Goal: Information Seeking & Learning: Learn about a topic

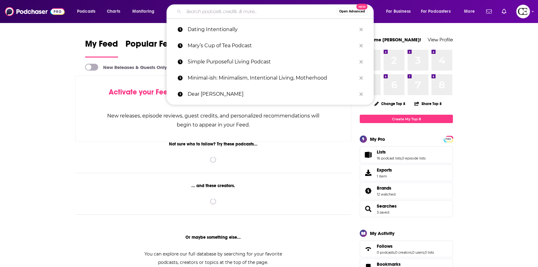
click at [234, 12] on input "Search podcasts, credits, & more..." at bounding box center [260, 12] width 153 height 10
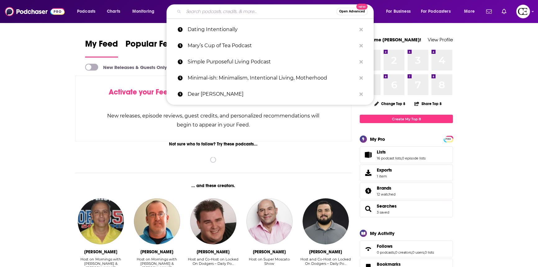
paste input "The Guilt Girl"
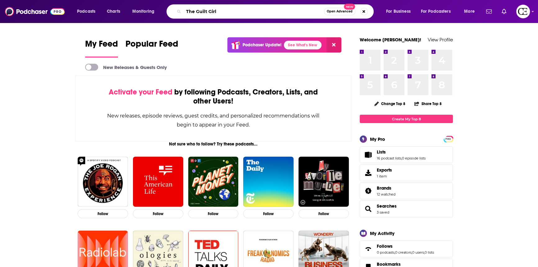
type input "The Guilt Girl"
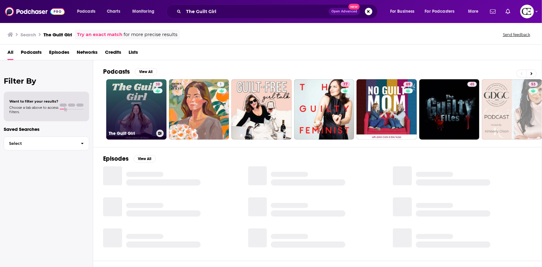
click at [152, 101] on link "38 The Guilt Girl" at bounding box center [136, 109] width 60 height 60
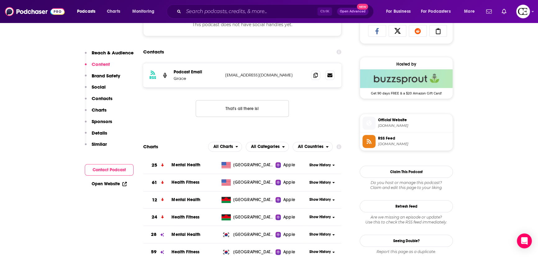
scroll to position [423, 0]
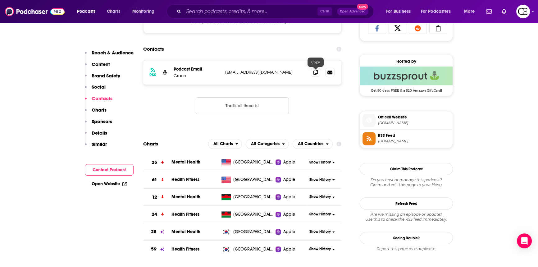
click at [315, 72] on icon at bounding box center [315, 72] width 4 height 5
click at [316, 70] on icon at bounding box center [315, 72] width 4 height 5
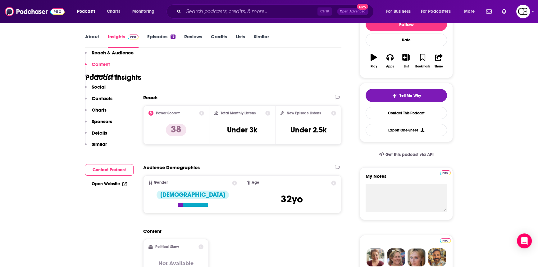
scroll to position [84, 0]
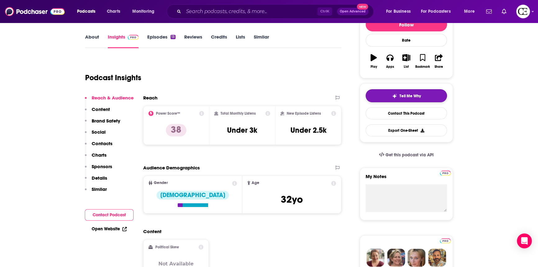
click at [403, 92] on button "Tell Me Why" at bounding box center [405, 95] width 81 height 13
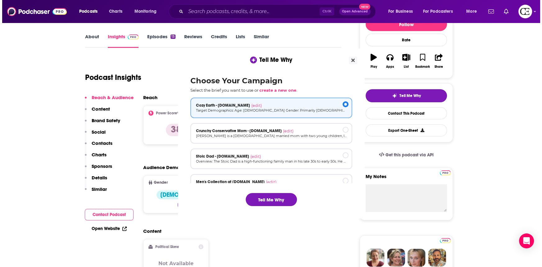
scroll to position [0, 0]
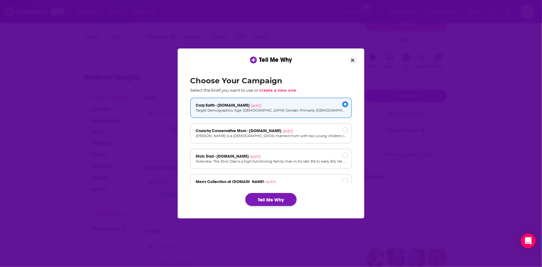
click at [276, 199] on button "Tell Me Why" at bounding box center [270, 199] width 51 height 13
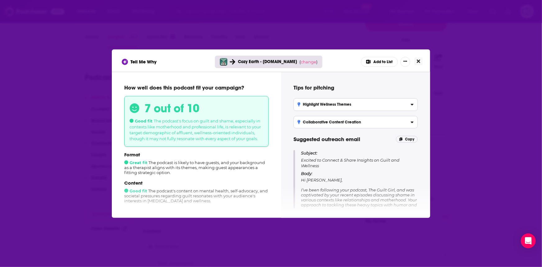
click at [419, 63] on icon "Close" at bounding box center [418, 61] width 3 height 5
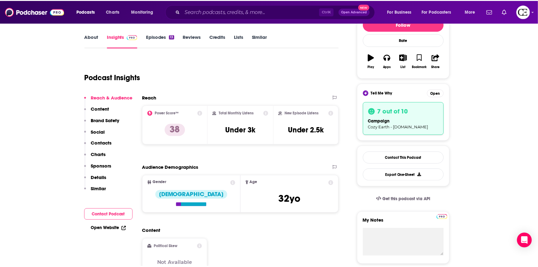
scroll to position [84, 0]
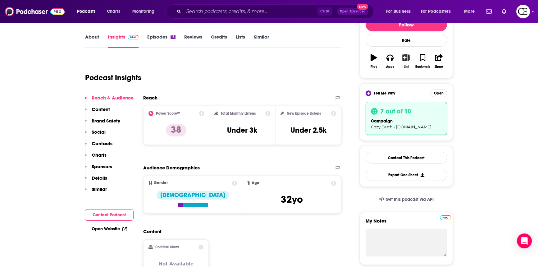
click at [409, 59] on icon "button" at bounding box center [406, 57] width 8 height 7
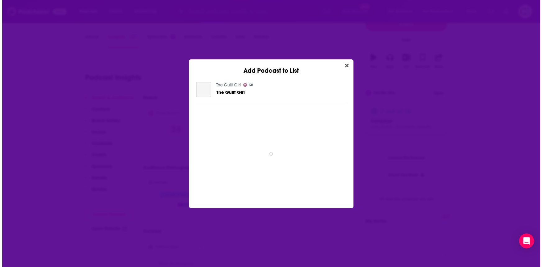
scroll to position [0, 0]
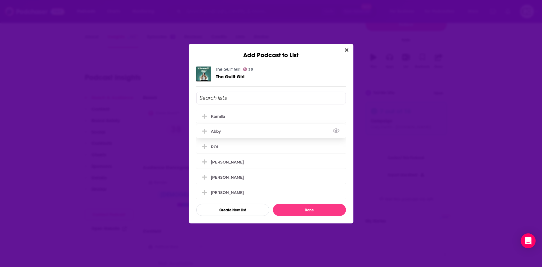
click at [206, 134] on button "Add Podcast To List" at bounding box center [205, 131] width 11 height 7
click at [310, 207] on button "Done" at bounding box center [309, 210] width 73 height 12
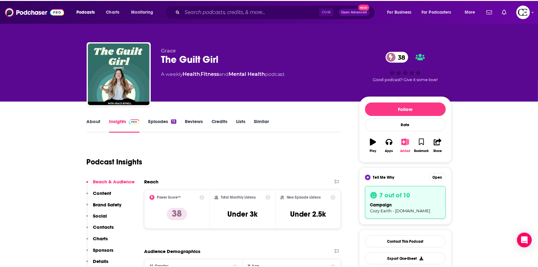
scroll to position [84, 0]
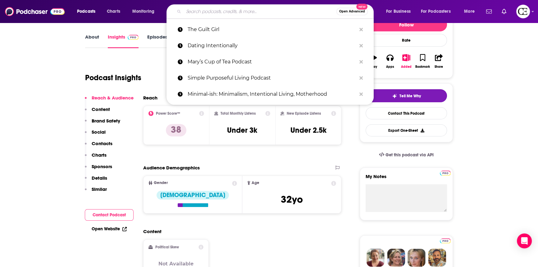
click at [194, 11] on input "Search podcasts, credits, & more..." at bounding box center [260, 12] width 153 height 10
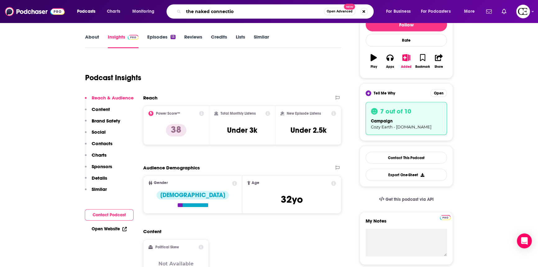
type input "the naked connection"
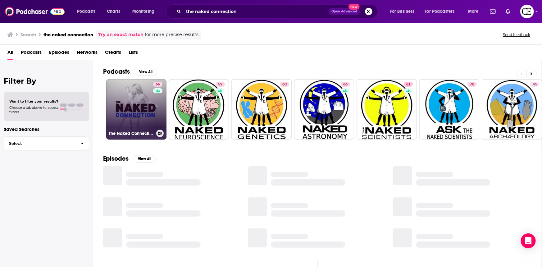
click at [135, 99] on link "66 The Naked Connection: Master Sex, Dating & Relationships" at bounding box center [136, 109] width 60 height 60
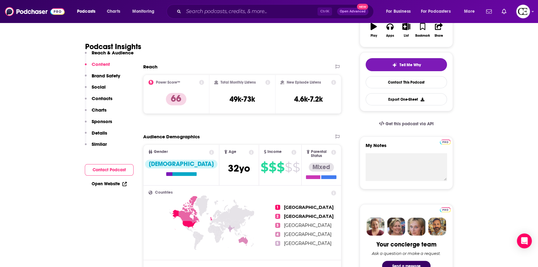
scroll to position [113, 0]
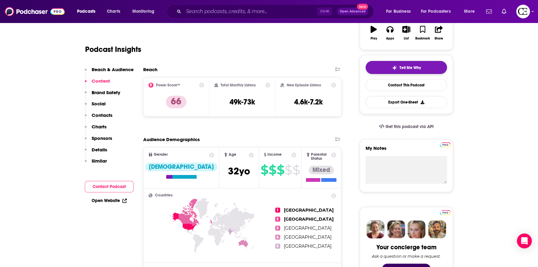
click at [398, 65] on div "Tell Me Why" at bounding box center [406, 67] width 29 height 5
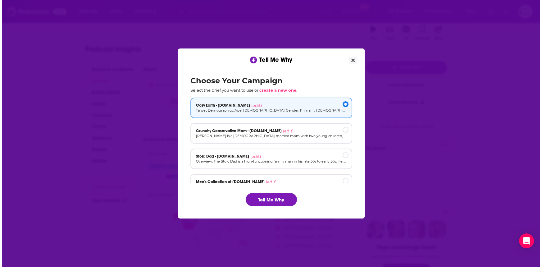
scroll to position [0, 0]
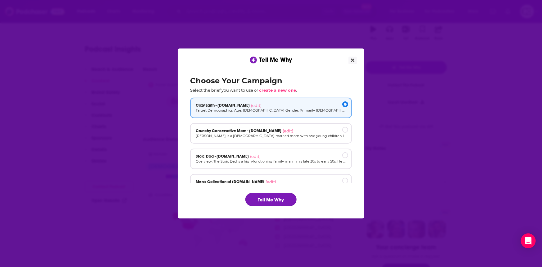
click at [265, 194] on button "Tell Me Why" at bounding box center [270, 199] width 51 height 13
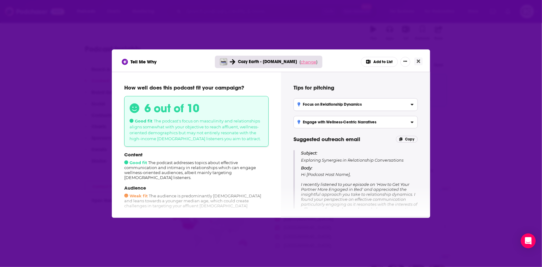
click at [311, 63] on span "change" at bounding box center [309, 61] width 16 height 5
click at [319, 110] on button "Change campaign" at bounding box center [317, 108] width 42 height 7
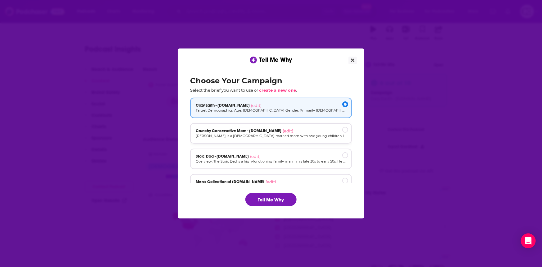
click at [298, 135] on p "Megan is a 32-year-old married mom with two young children, living in a suburba…" at bounding box center [271, 135] width 151 height 5
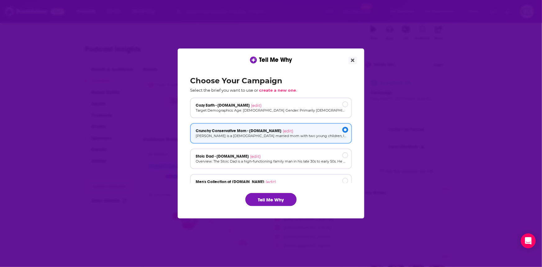
click at [269, 201] on button "Tell Me Why" at bounding box center [270, 199] width 51 height 13
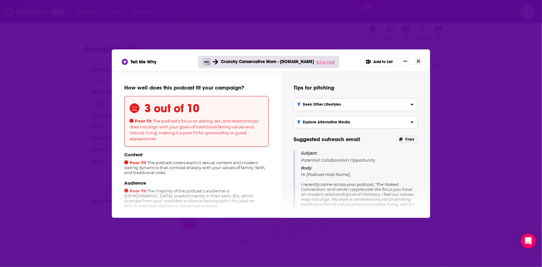
click at [326, 60] on span "change" at bounding box center [326, 61] width 16 height 5
click at [323, 108] on button "Change campaign" at bounding box center [334, 108] width 42 height 7
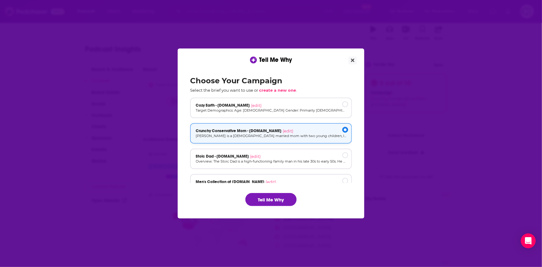
scroll to position [28, 0]
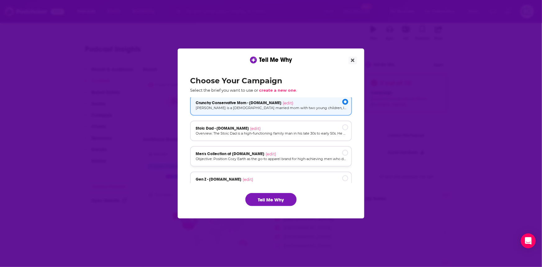
drag, startPoint x: 288, startPoint y: 159, endPoint x: 287, endPoint y: 166, distance: 7.3
click at [288, 159] on p "Objective: Position Cozy Earth as the go-to apparel brand for high-achieving me…" at bounding box center [271, 158] width 151 height 5
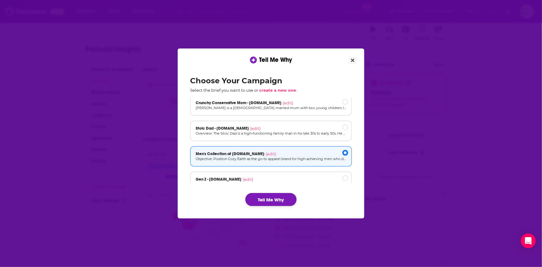
click at [279, 200] on button "Tell Me Why" at bounding box center [270, 199] width 51 height 13
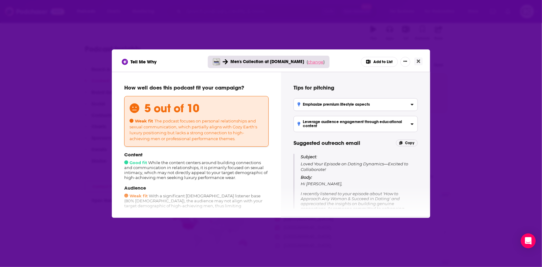
click at [312, 59] on span "change" at bounding box center [316, 61] width 16 height 5
click at [320, 109] on button "Change campaign" at bounding box center [324, 108] width 42 height 7
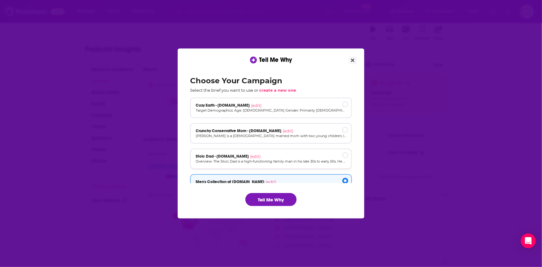
click at [281, 163] on p "Overview: The Stoic Dad is a high-functioning family man in his late 30s to ear…" at bounding box center [271, 161] width 151 height 5
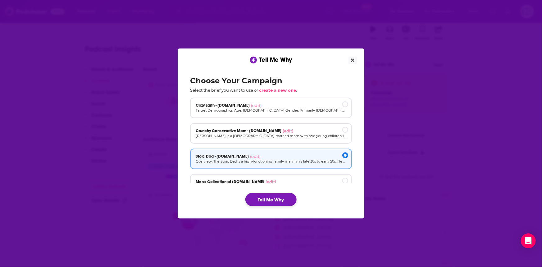
click at [275, 200] on button "Tell Me Why" at bounding box center [270, 199] width 51 height 13
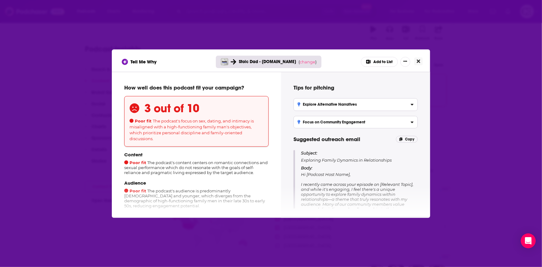
click at [419, 62] on icon "Close" at bounding box center [418, 60] width 3 height 3
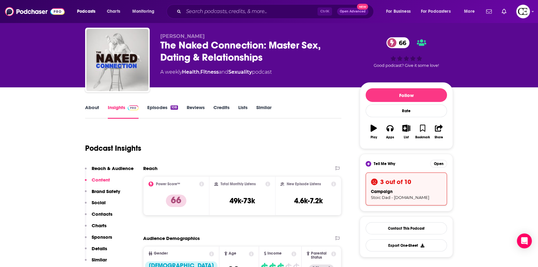
scroll to position [0, 0]
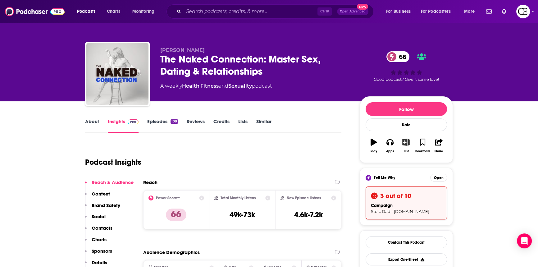
click at [409, 143] on icon "button" at bounding box center [406, 141] width 8 height 7
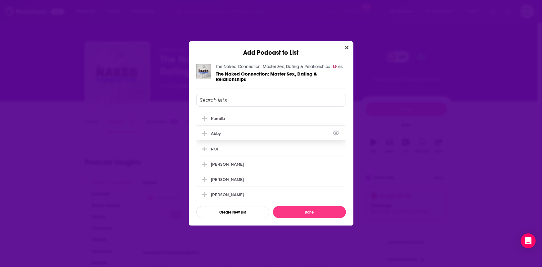
click at [202, 132] on icon "Add Podcast To List" at bounding box center [204, 134] width 5 height 6
click at [309, 208] on button "Done" at bounding box center [309, 212] width 73 height 12
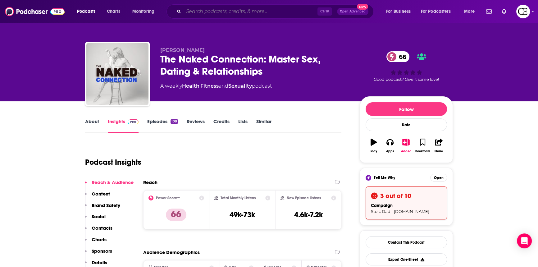
click at [226, 12] on input "Search podcasts, credits, & more..." at bounding box center [251, 12] width 134 height 10
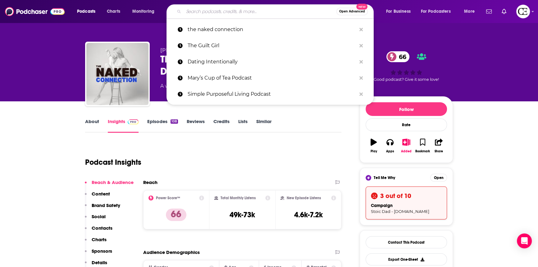
paste input "Best Laid Plans"
type input "Best Laid Plans"
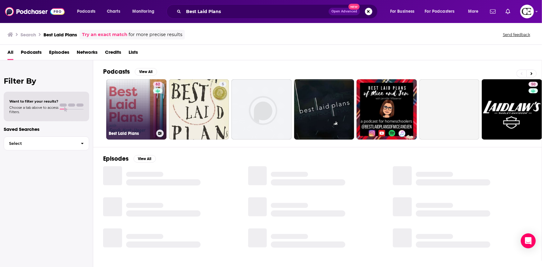
click at [148, 105] on link "62 Best Laid Plans" at bounding box center [136, 109] width 60 height 60
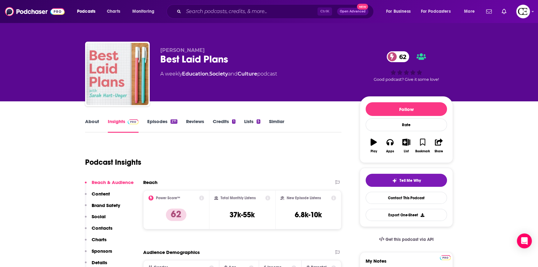
click at [205, 58] on div "Best Laid Plans 62" at bounding box center [254, 59] width 189 height 12
copy div "Best Laid Plans 62"
click at [394, 180] on img "button" at bounding box center [394, 180] width 5 height 5
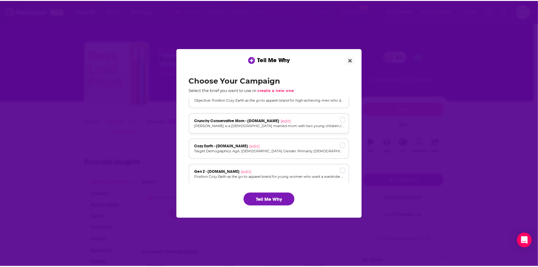
scroll to position [42, 0]
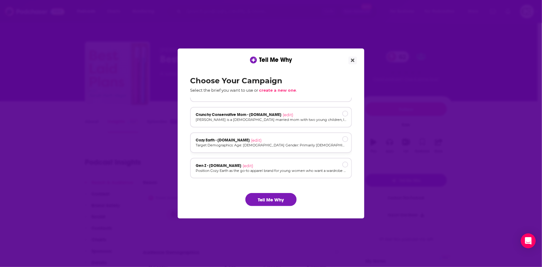
click at [287, 146] on p "Target Demographics: Age: 30-55 Gender: Primarily female (60-70%) but also a si…" at bounding box center [271, 145] width 151 height 5
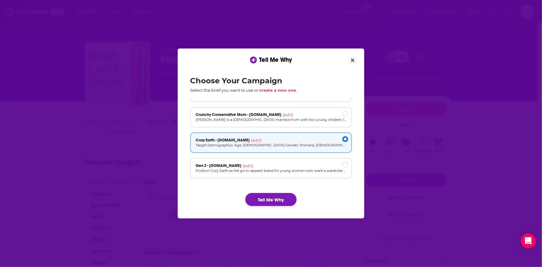
click at [267, 201] on button "Tell Me Why" at bounding box center [270, 199] width 51 height 13
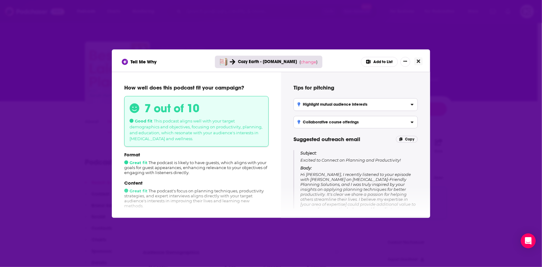
click at [419, 59] on icon "Close" at bounding box center [418, 60] width 3 height 3
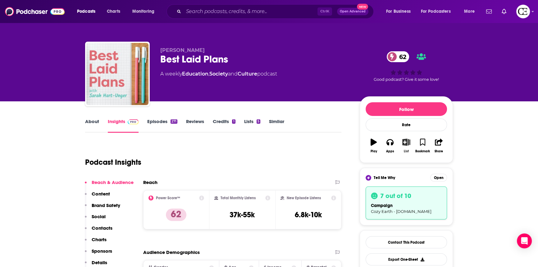
click at [409, 146] on button "List" at bounding box center [406, 145] width 16 height 22
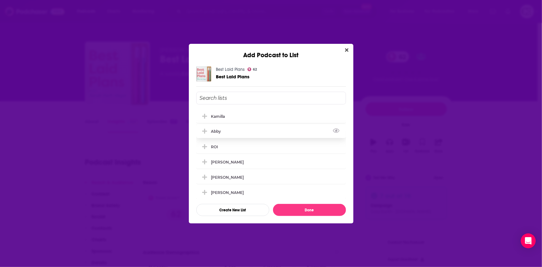
click at [210, 129] on button "Add Podcast To List" at bounding box center [205, 131] width 11 height 7
click at [302, 211] on button "Done" at bounding box center [309, 210] width 73 height 12
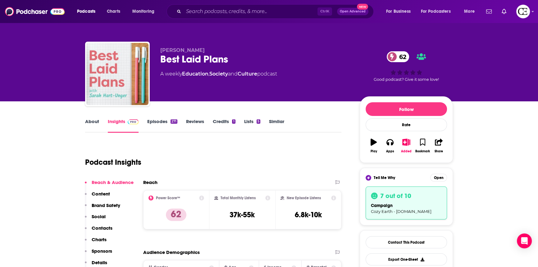
click at [190, 58] on div "Best Laid Plans 62" at bounding box center [254, 59] width 189 height 12
copy div "Best Laid Plans 62"
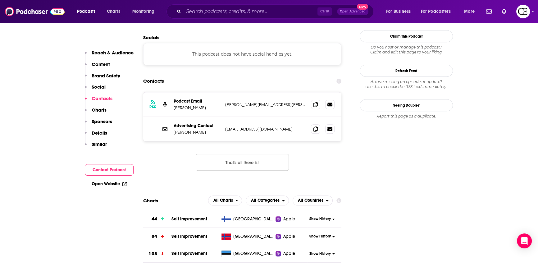
scroll to position [593, 0]
click at [313, 100] on span at bounding box center [315, 104] width 9 height 9
click at [317, 124] on span at bounding box center [315, 128] width 9 height 9
click at [317, 102] on icon at bounding box center [315, 104] width 4 height 5
click at [313, 126] on icon at bounding box center [315, 128] width 4 height 5
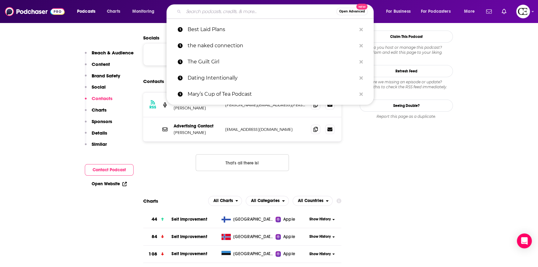
click at [234, 12] on input "Search podcasts, credits, & more..." at bounding box center [260, 12] width 153 height 10
paste input "Midlife Lady Leisure Pursuits"
type input "Midlife Lady Leisure Pursuits"
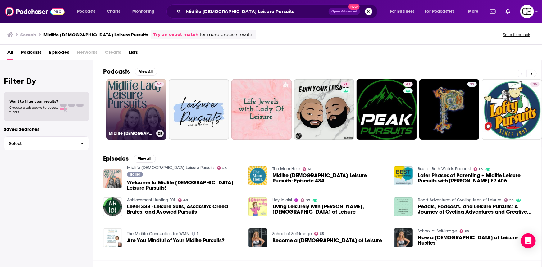
click at [125, 99] on link "54 Midlife Lady Leisure Pursuits" at bounding box center [136, 109] width 60 height 60
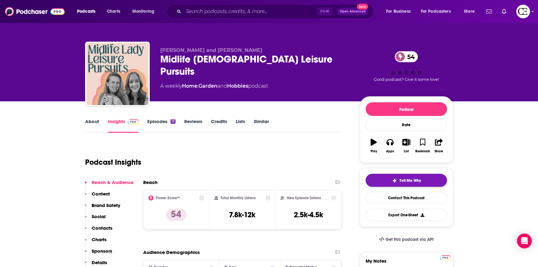
click at [417, 180] on span "Tell Me Why" at bounding box center [409, 180] width 21 height 5
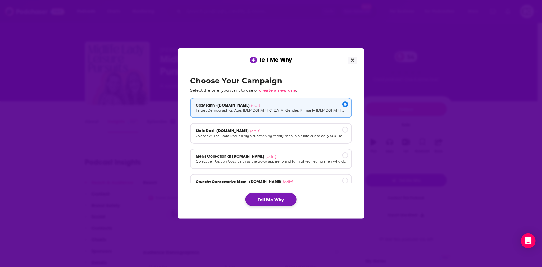
click at [268, 202] on button "Tell Me Why" at bounding box center [270, 199] width 51 height 13
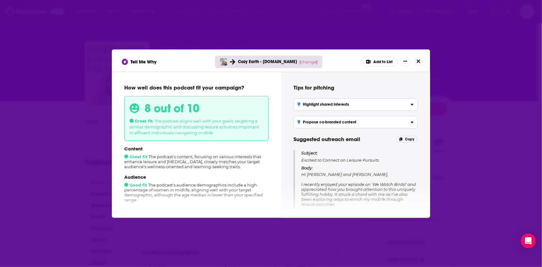
click at [418, 62] on icon "Close" at bounding box center [418, 61] width 3 height 5
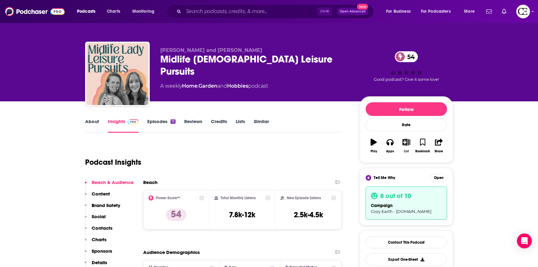
click at [408, 143] on icon "button" at bounding box center [406, 141] width 8 height 7
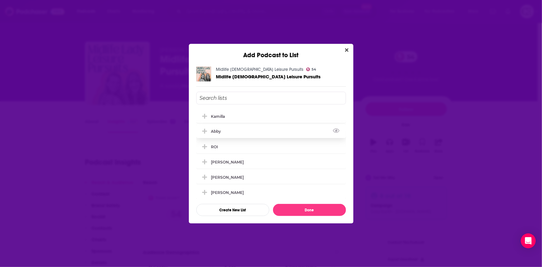
click at [221, 133] on div "Abby" at bounding box center [218, 131] width 14 height 5
click at [293, 206] on button "Done" at bounding box center [309, 210] width 73 height 12
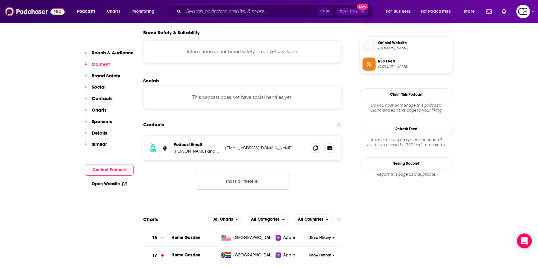
scroll to position [480, 0]
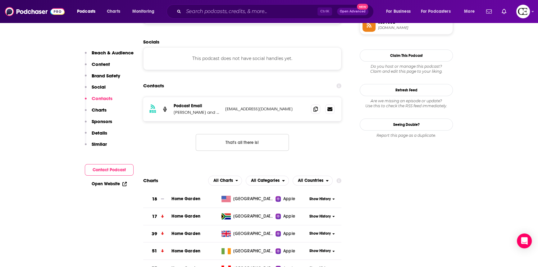
click at [174, 112] on p "Meagan Francis and Sarah Powers" at bounding box center [197, 112] width 47 height 5
drag, startPoint x: 174, startPoint y: 112, endPoint x: 189, endPoint y: 112, distance: 15.5
click at [189, 112] on p "Meagan Francis and Sarah Powers" at bounding box center [197, 112] width 47 height 5
copy p "Meagan"
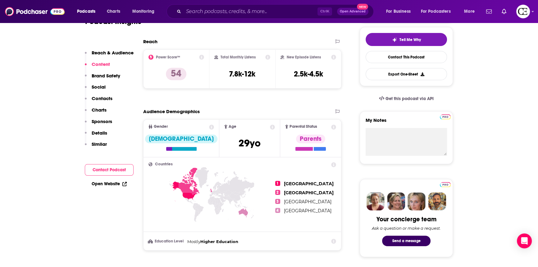
scroll to position [0, 0]
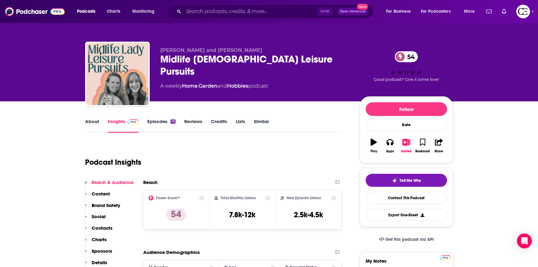
click at [196, 59] on div "Midlife Lady Leisure Pursuits 54" at bounding box center [254, 65] width 189 height 24
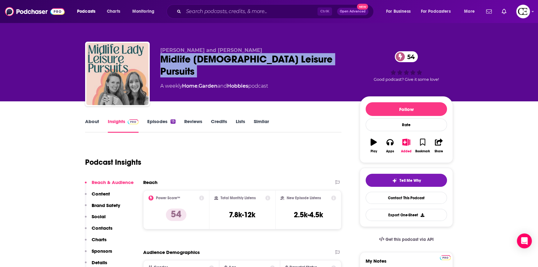
click at [196, 59] on div "Midlife Lady Leisure Pursuits 54" at bounding box center [254, 65] width 189 height 24
copy div "Midlife Lady Leisure Pursuits 54"
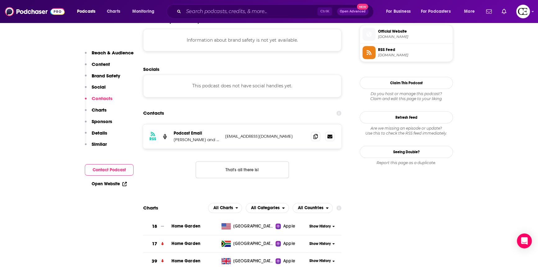
scroll to position [451, 0]
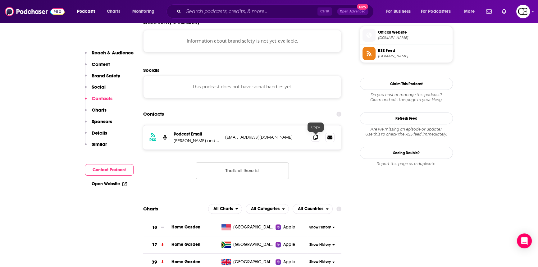
click at [314, 136] on icon at bounding box center [315, 136] width 4 height 5
click at [315, 136] on icon at bounding box center [315, 136] width 4 height 5
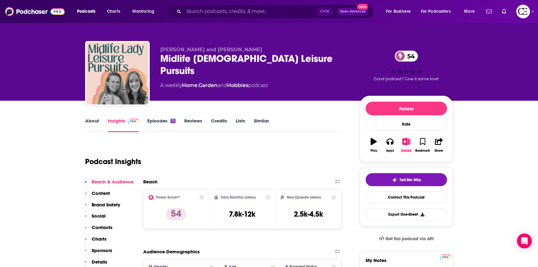
scroll to position [0, 0]
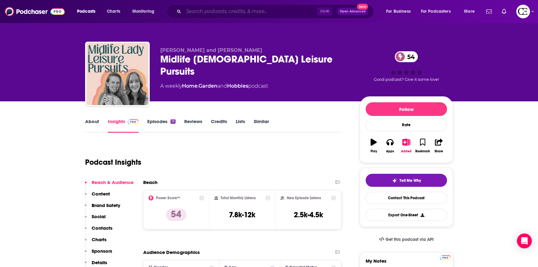
click at [223, 9] on input "Search podcasts, credits, & more..." at bounding box center [251, 12] width 134 height 10
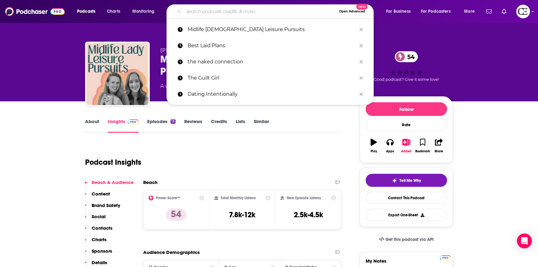
paste input "The Decluttered Mom Podcast"
type input "The Decluttered Mom Podcast"
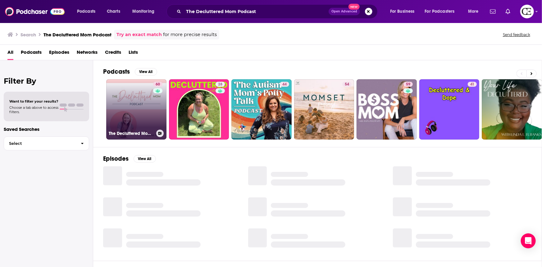
click at [134, 113] on link "60 The Decluttered Mom Podcast" at bounding box center [136, 109] width 60 height 60
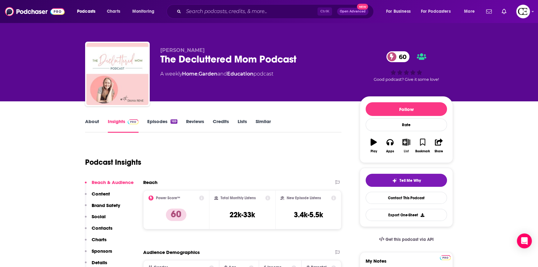
click at [401, 141] on button "List" at bounding box center [406, 145] width 16 height 22
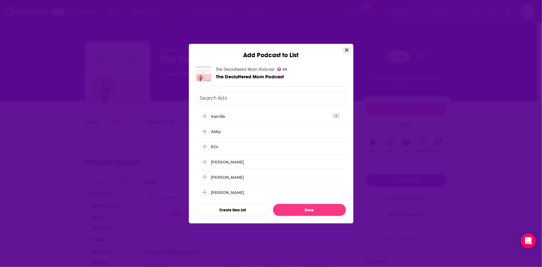
click at [343, 48] on button "Close" at bounding box center [346, 50] width 8 height 8
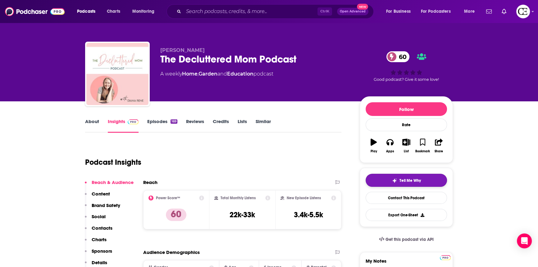
click at [388, 184] on button "Tell Me Why" at bounding box center [405, 180] width 81 height 13
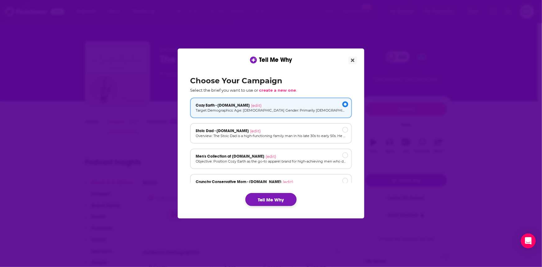
click at [277, 199] on button "Tell Me Why" at bounding box center [270, 199] width 51 height 13
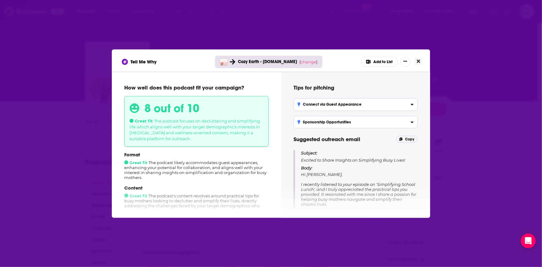
click at [419, 60] on icon "Close" at bounding box center [418, 60] width 3 height 3
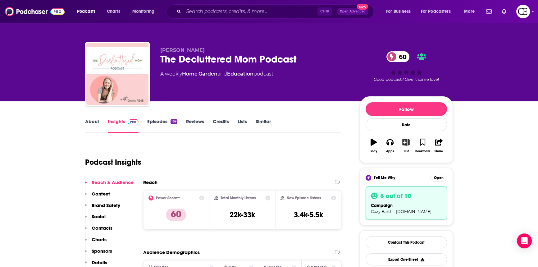
click at [408, 142] on icon "button" at bounding box center [406, 141] width 8 height 7
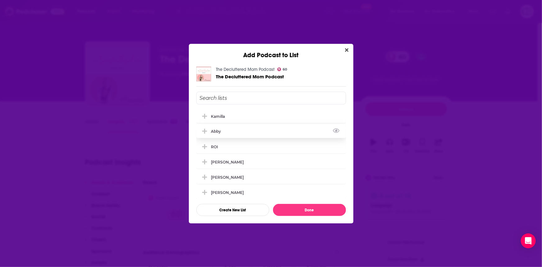
drag, startPoint x: 227, startPoint y: 131, endPoint x: 228, endPoint y: 136, distance: 4.5
click at [227, 131] on div "Abby" at bounding box center [271, 131] width 150 height 14
click at [305, 210] on button "Done" at bounding box center [309, 210] width 73 height 12
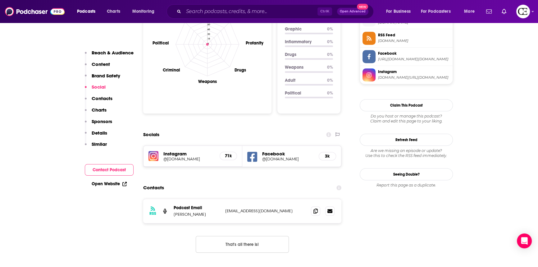
scroll to position [649, 0]
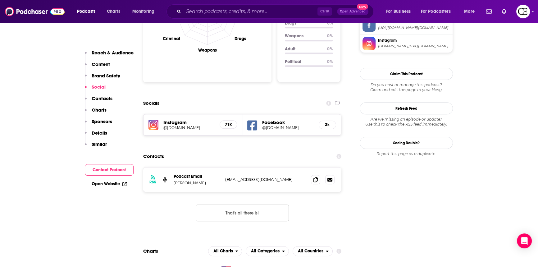
click at [179, 180] on p "Diana Rene" at bounding box center [197, 182] width 47 height 5
copy p "Diana"
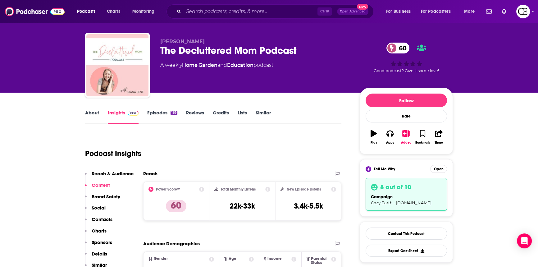
scroll to position [0, 0]
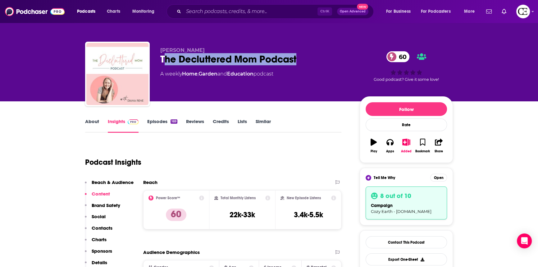
drag, startPoint x: 162, startPoint y: 57, endPoint x: 340, endPoint y: 56, distance: 177.6
click at [340, 56] on div "The Decluttered Mom Podcast 60" at bounding box center [254, 59] width 189 height 12
drag, startPoint x: 160, startPoint y: 59, endPoint x: 296, endPoint y: 56, distance: 136.0
click at [296, 56] on div "The Decluttered Mom Podcast 60" at bounding box center [254, 59] width 189 height 12
copy h2 "The Decluttered Mom Podcast"
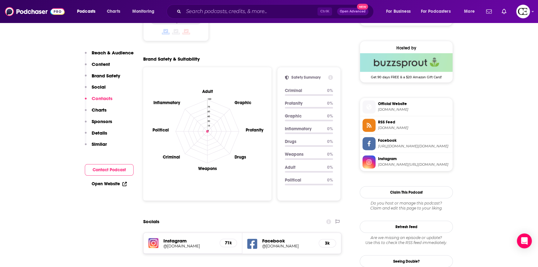
scroll to position [734, 0]
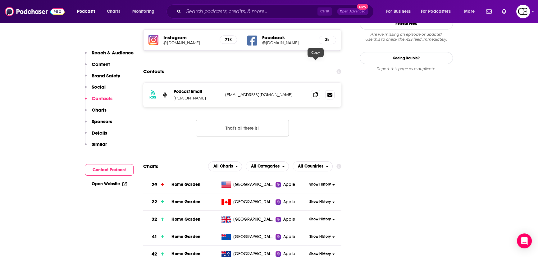
click at [316, 92] on icon at bounding box center [315, 94] width 4 height 5
drag, startPoint x: 191, startPoint y: 68, endPoint x: 174, endPoint y: 68, distance: 17.4
click at [174, 95] on p "Diana Rene" at bounding box center [197, 97] width 47 height 5
copy p "Diana Rene"
click at [313, 92] on icon at bounding box center [315, 94] width 4 height 5
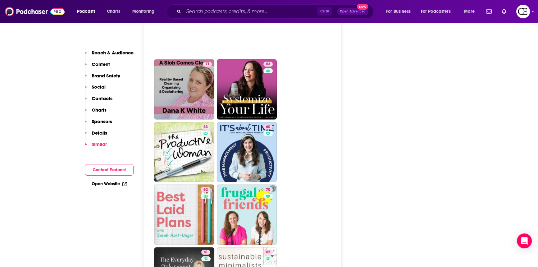
scroll to position [1355, 0]
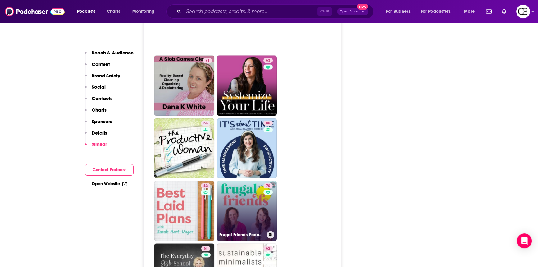
click at [243, 185] on link "70 Frugal Friends Podcast" at bounding box center [247, 210] width 60 height 60
type input "https://www.podchaser.com/podcasts/frugal-friends-podcast-662283"
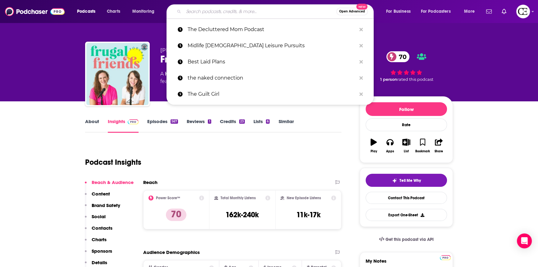
click at [236, 10] on input "Search podcasts, credits, & more..." at bounding box center [260, 12] width 153 height 10
paste input "Maximized Minimalist Podcast"
type input "Maximized Minimalist Podcast"
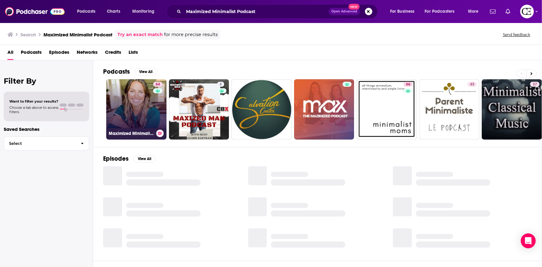
click at [158, 132] on button at bounding box center [159, 132] width 7 height 7
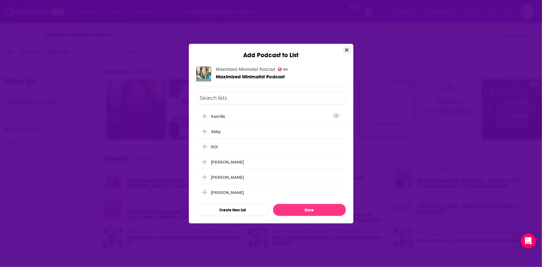
click at [347, 49] on icon "Close" at bounding box center [346, 49] width 3 height 3
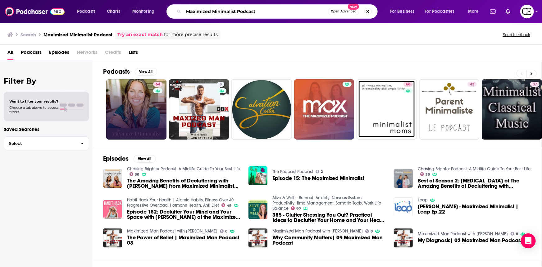
click at [261, 11] on input "Maximized Minimalist Podcast" at bounding box center [256, 12] width 144 height 10
paste input "The Gstaad Guy"
type input "The Gstaad Guy Podcast"
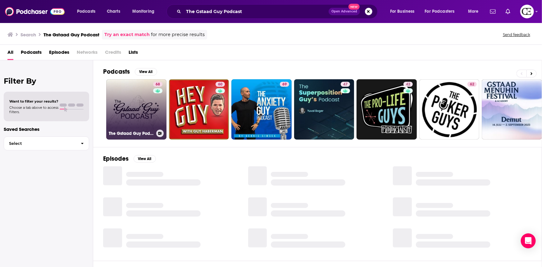
click at [136, 103] on link "68 The Gstaad Guy Podcast" at bounding box center [136, 109] width 60 height 60
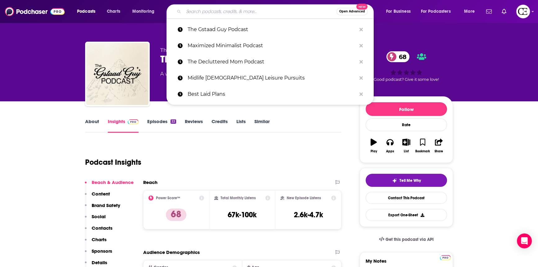
click at [230, 10] on input "Search podcasts, credits, & more..." at bounding box center [260, 12] width 153 height 10
paste input "Certified Oversharer"
type input "Certified Oversharer"
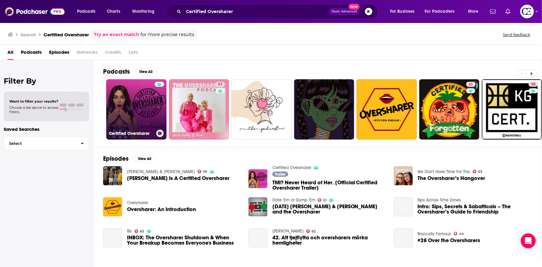
click at [136, 107] on link "Certified Oversharer" at bounding box center [136, 109] width 60 height 60
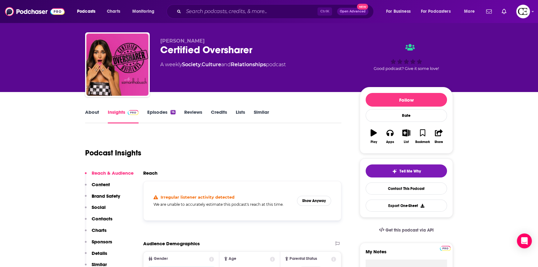
scroll to position [84, 0]
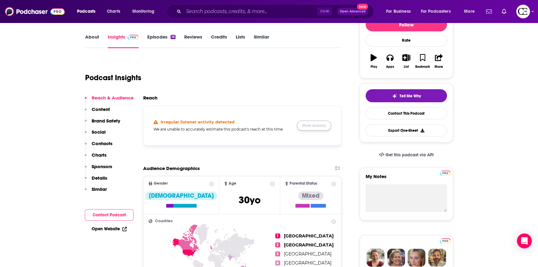
click at [317, 124] on button "Show Anyway" at bounding box center [314, 125] width 34 height 10
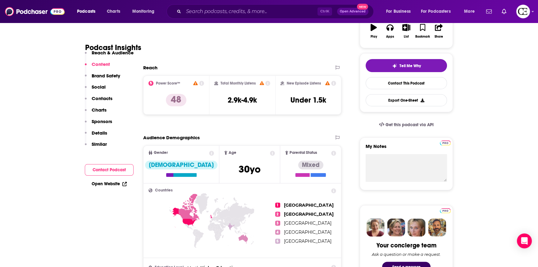
scroll to position [0, 0]
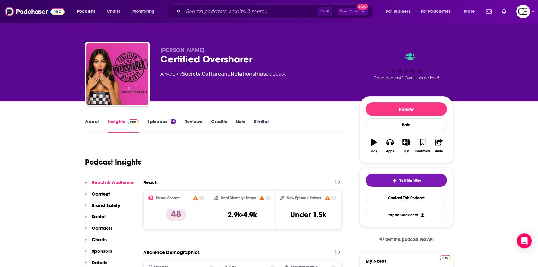
click at [214, 58] on div "Certified Oversharer" at bounding box center [254, 59] width 189 height 12
copy div "Certified Oversharer"
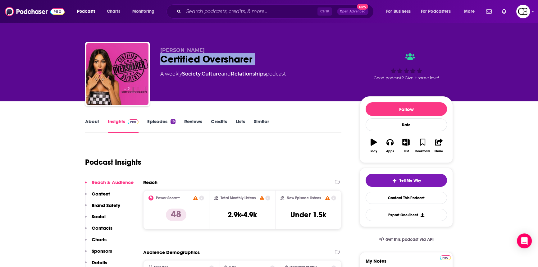
copy div "Certified Oversharer"
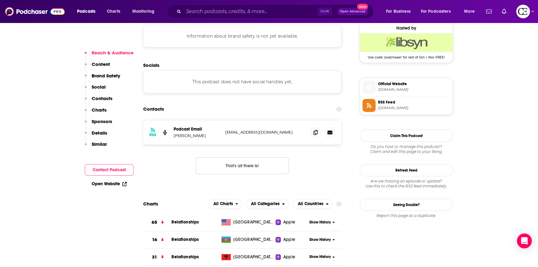
scroll to position [508, 0]
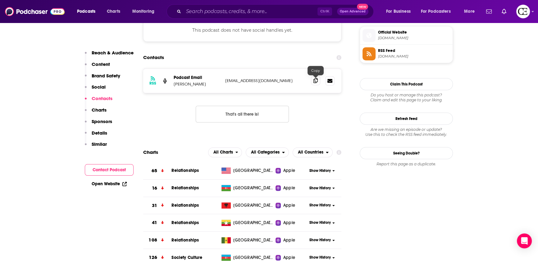
click at [318, 80] on span at bounding box center [315, 80] width 9 height 9
click at [316, 81] on icon at bounding box center [315, 80] width 4 height 5
click at [83, 11] on span "Podcasts" at bounding box center [86, 11] width 18 height 9
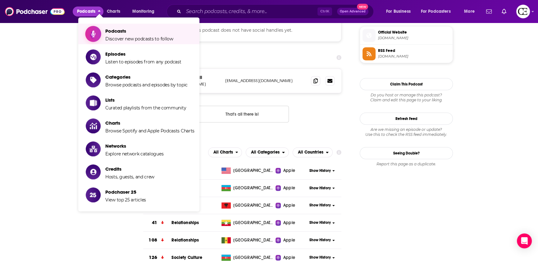
click at [93, 40] on span "Show item sub-menu" at bounding box center [93, 34] width 48 height 48
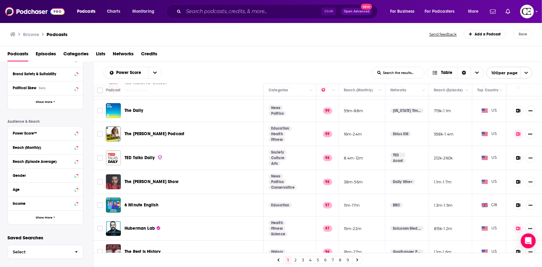
scroll to position [109, 0]
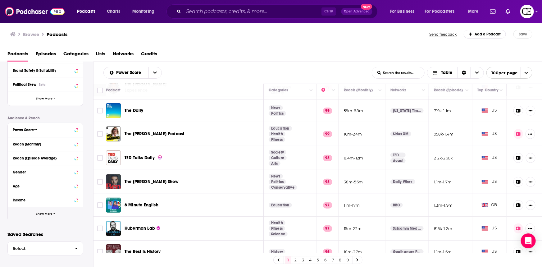
click at [51, 215] on span "Show More" at bounding box center [44, 213] width 17 height 3
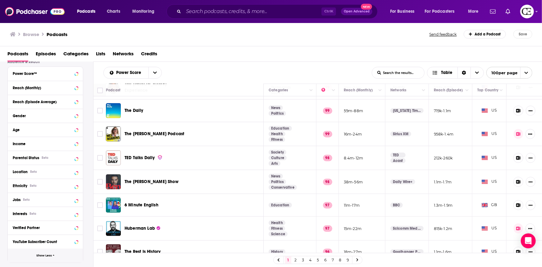
scroll to position [166, 0]
click at [36, 71] on div "Power Score™" at bounding box center [37, 73] width 49 height 4
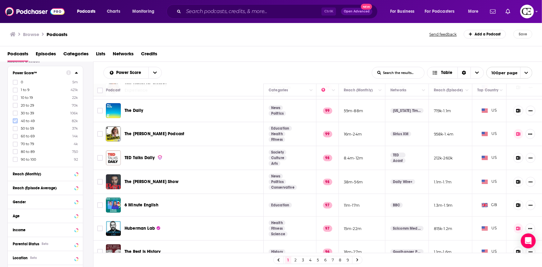
click at [15, 122] on icon at bounding box center [15, 121] width 4 height 3
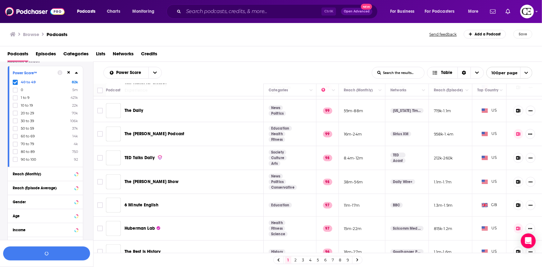
scroll to position [181, 0]
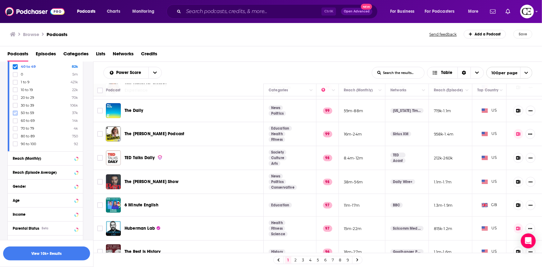
click at [15, 111] on icon at bounding box center [15, 113] width 4 height 4
click at [15, 120] on icon at bounding box center [15, 121] width 4 height 4
click at [15, 128] on icon at bounding box center [15, 128] width 4 height 3
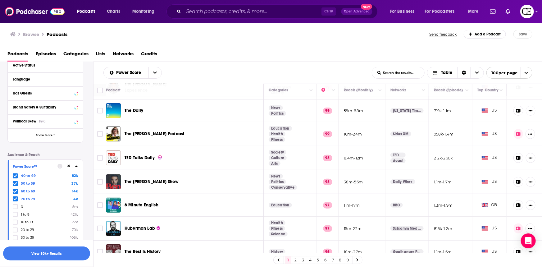
scroll to position [68, 0]
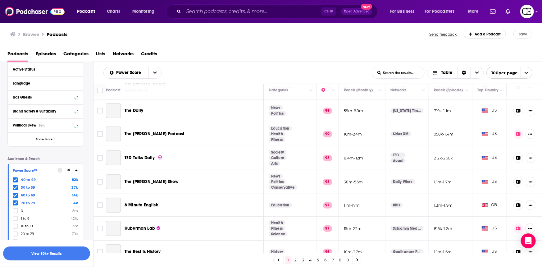
click at [77, 170] on icon at bounding box center [76, 170] width 3 height 5
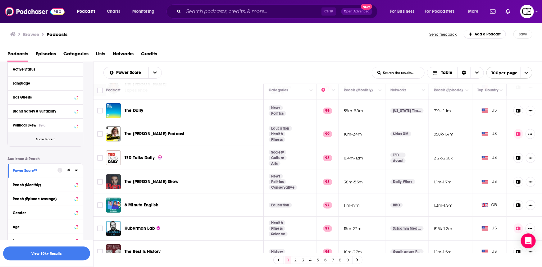
click at [47, 141] on button "Show More" at bounding box center [45, 139] width 75 height 14
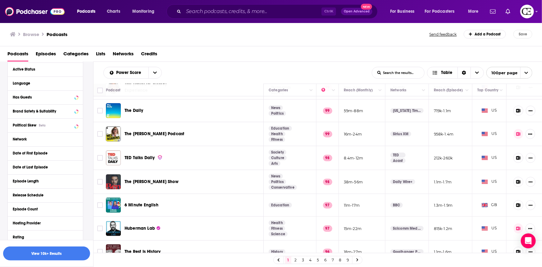
click at [47, 140] on div "Network" at bounding box center [43, 139] width 61 height 4
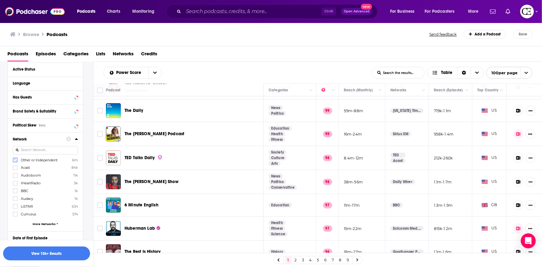
click at [15, 160] on icon at bounding box center [15, 160] width 4 height 4
click at [75, 139] on icon at bounding box center [76, 139] width 3 height 2
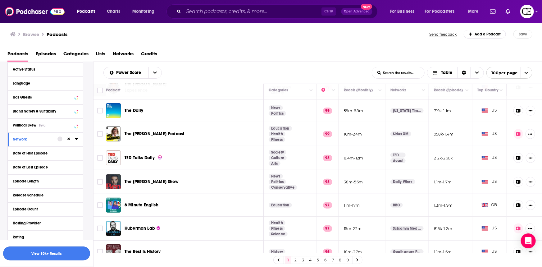
click at [55, 254] on button "View 10k+ Results" at bounding box center [46, 253] width 87 height 14
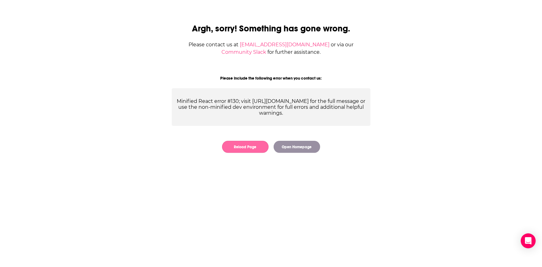
click at [245, 148] on button "Reload Page" at bounding box center [245, 147] width 47 height 12
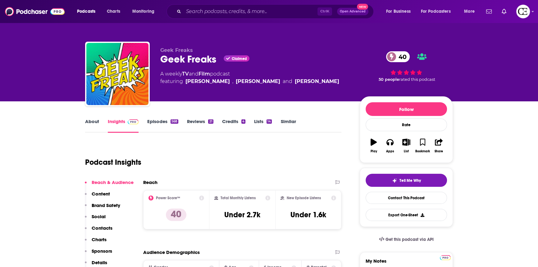
click at [93, 124] on link "About" at bounding box center [92, 125] width 14 height 14
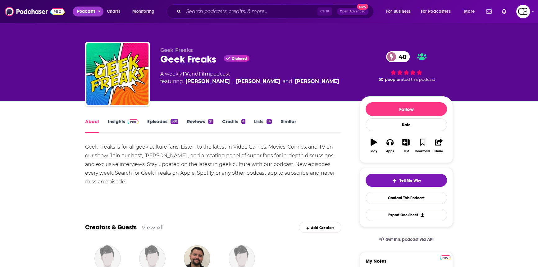
click at [81, 11] on span "Podcasts" at bounding box center [86, 11] width 18 height 9
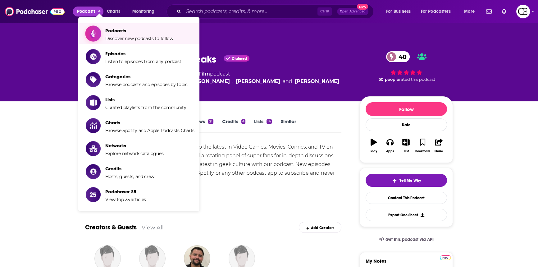
click at [93, 31] on icon "Show item sub-menu" at bounding box center [93, 33] width 4 height 7
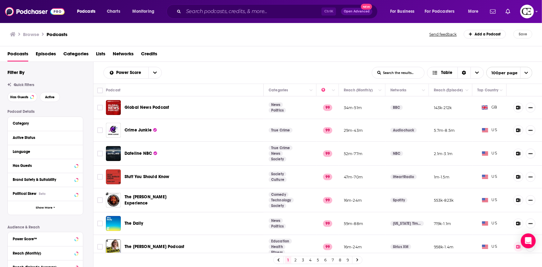
click at [348, 260] on link "9" at bounding box center [348, 259] width 6 height 7
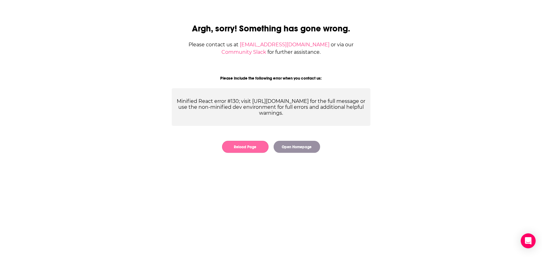
click at [255, 146] on button "Reload Page" at bounding box center [245, 147] width 47 height 12
click at [284, 146] on button "Open Homepage" at bounding box center [297, 147] width 47 height 12
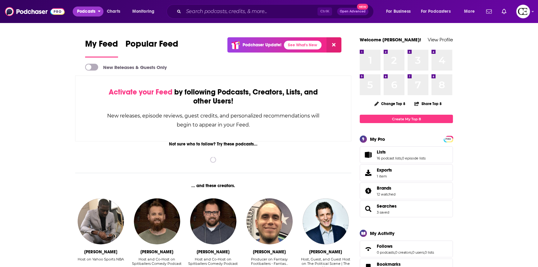
click at [93, 13] on span "Podcasts" at bounding box center [86, 11] width 18 height 9
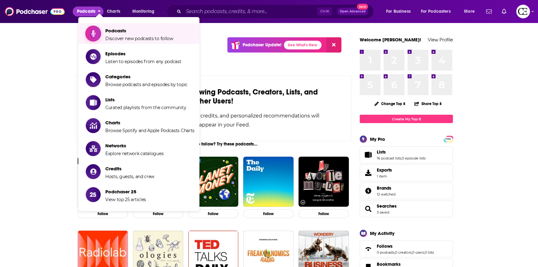
click at [92, 37] on span "Show item sub-menu" at bounding box center [93, 34] width 48 height 48
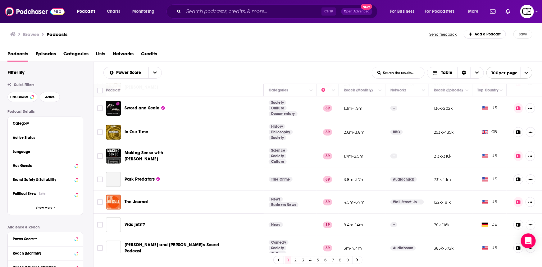
scroll to position [2189, 0]
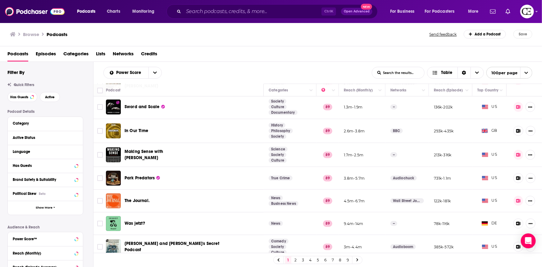
click at [305, 260] on link "3" at bounding box center [303, 259] width 6 height 7
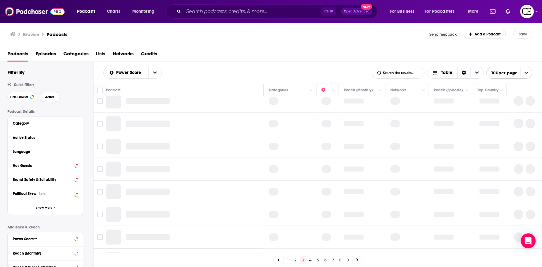
click at [303, 260] on link "3" at bounding box center [303, 259] width 6 height 7
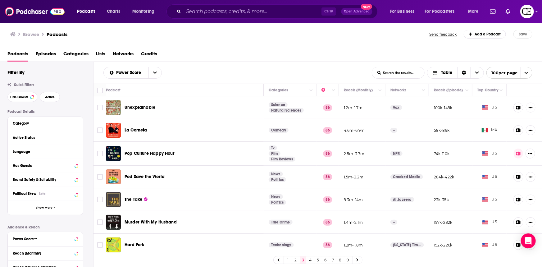
click at [324, 259] on link "6" at bounding box center [325, 259] width 6 height 7
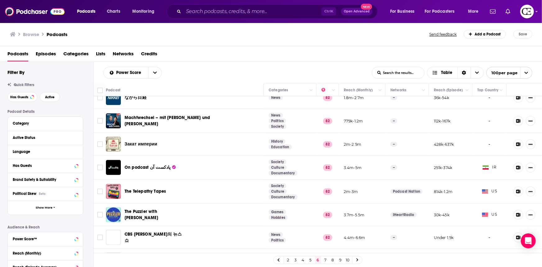
scroll to position [367, 0]
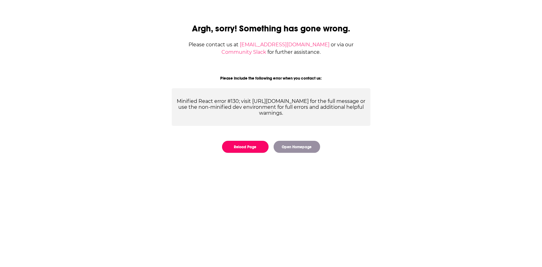
click at [245, 148] on button "Reload Page" at bounding box center [245, 147] width 47 height 12
click at [260, 146] on button "Reload Page" at bounding box center [245, 147] width 47 height 12
click at [244, 149] on button "Reload Page" at bounding box center [245, 147] width 47 height 12
click at [263, 145] on button "Reload Page" at bounding box center [245, 147] width 47 height 12
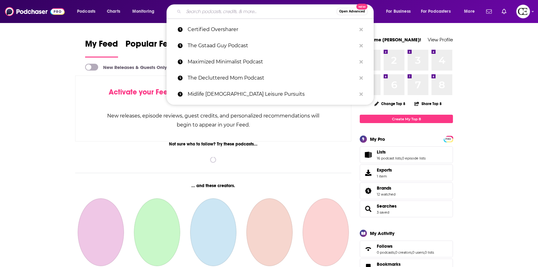
click at [213, 13] on input "Search podcasts, credits, & more..." at bounding box center [260, 12] width 153 height 10
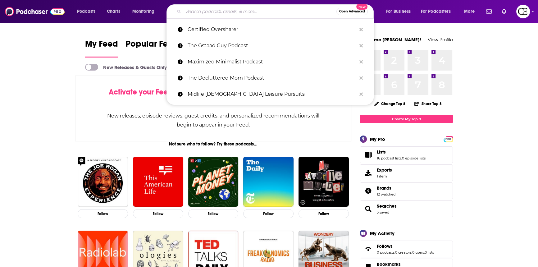
paste input "Teaching through Emotions"
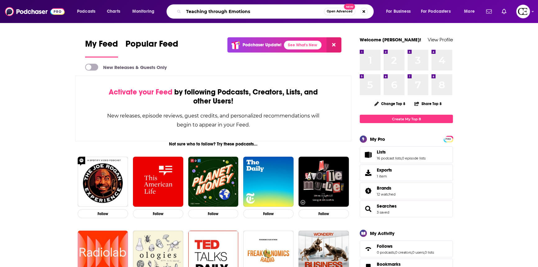
type input "Teaching through Emotions"
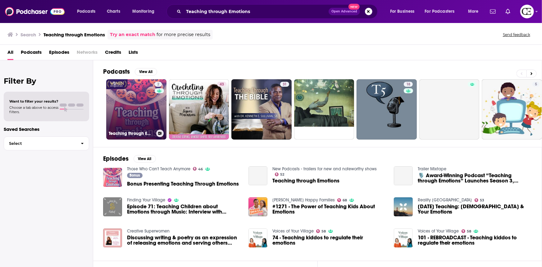
click at [148, 104] on link "2 Teaching through Emotions" at bounding box center [136, 109] width 60 height 60
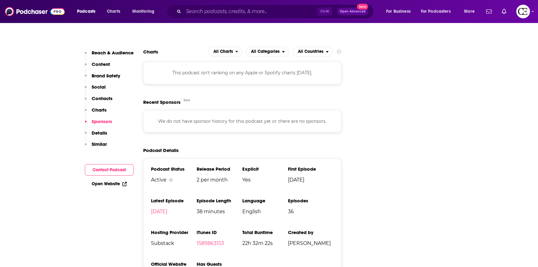
scroll to position [677, 0]
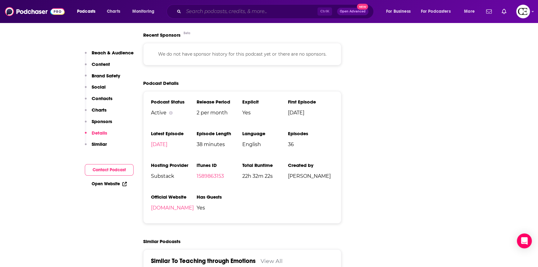
click at [228, 8] on input "Search podcasts, credits, & more..." at bounding box center [251, 12] width 134 height 10
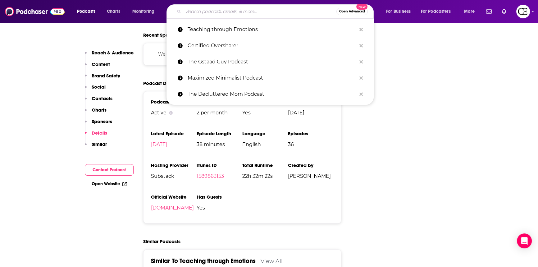
paste input "Debt Heads"
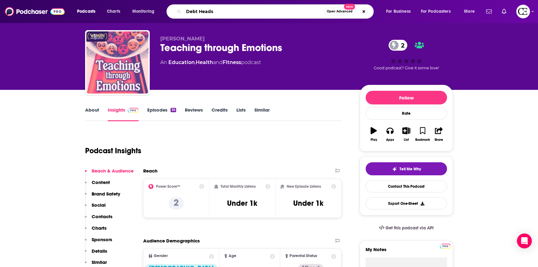
scroll to position [0, 0]
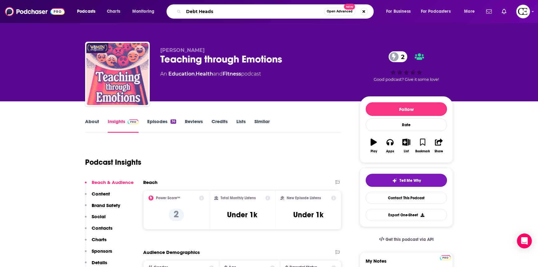
type input "Debt Heads"
click at [226, 12] on input "Debt Heads" at bounding box center [254, 12] width 140 height 10
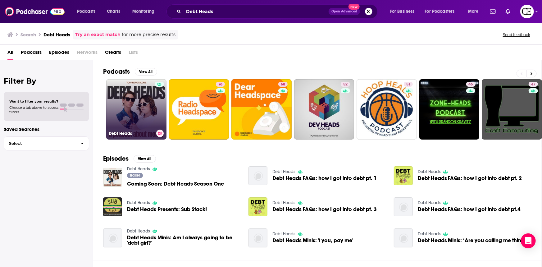
click at [140, 96] on link "Debt Heads" at bounding box center [136, 109] width 60 height 60
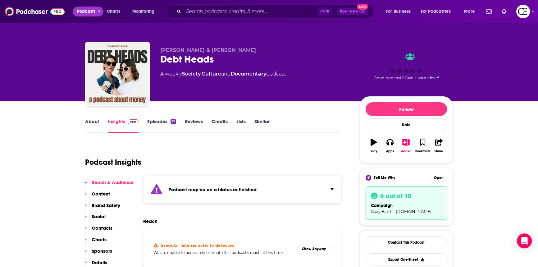
click at [97, 10] on button "Podcasts" at bounding box center [88, 12] width 31 height 10
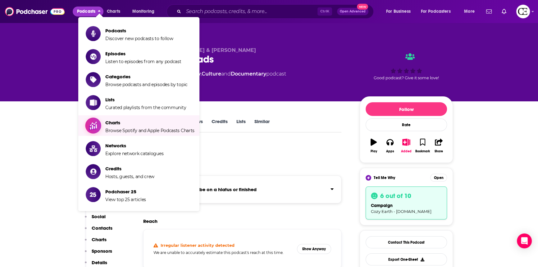
click at [92, 128] on icon "Show item sub-menu" at bounding box center [93, 125] width 7 height 8
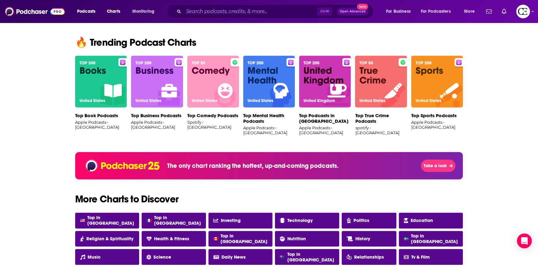
scroll to position [423, 0]
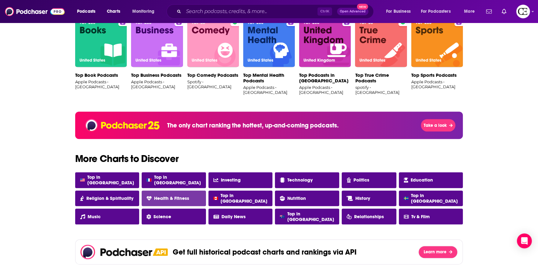
click at [165, 197] on span "Health & Fitness" at bounding box center [171, 198] width 35 height 6
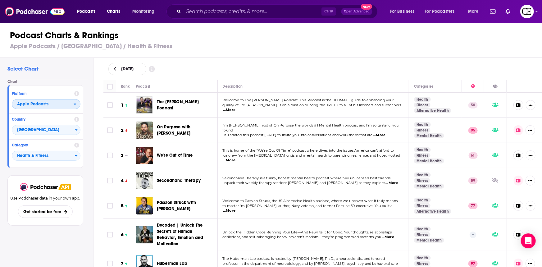
click at [66, 107] on span "Apple Podcasts" at bounding box center [42, 104] width 61 height 11
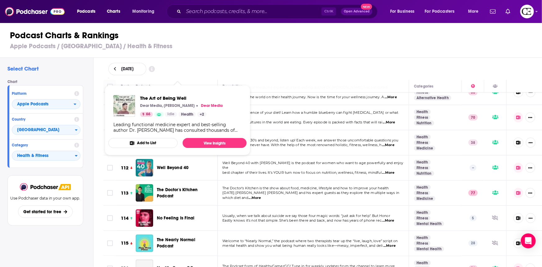
scroll to position [2823, 0]
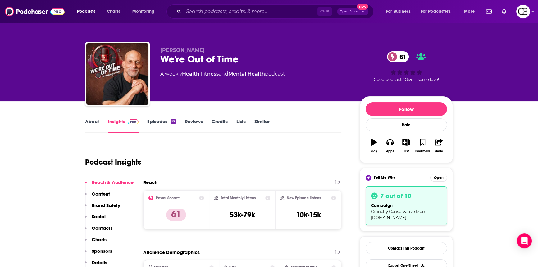
click at [193, 59] on div "We're Out of Time 61" at bounding box center [254, 59] width 189 height 12
copy div "We're Out of Time 61"
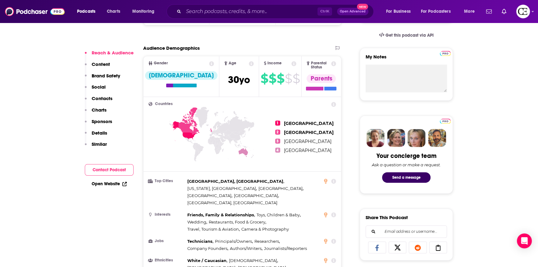
scroll to position [226, 0]
